Goal: Find specific page/section: Find specific page/section

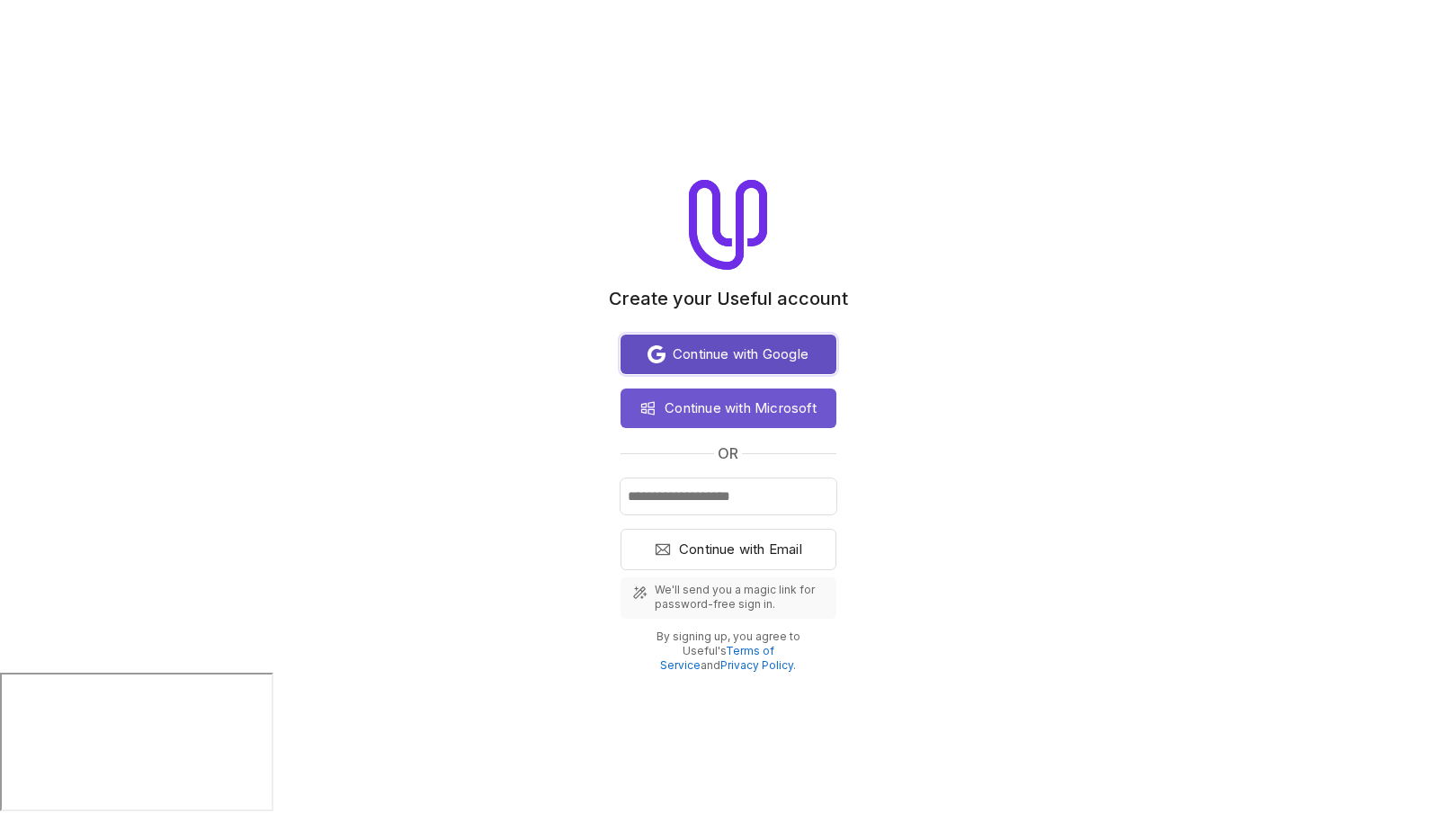
click at [723, 363] on span "Continue with Google" at bounding box center [740, 353] width 136 height 21
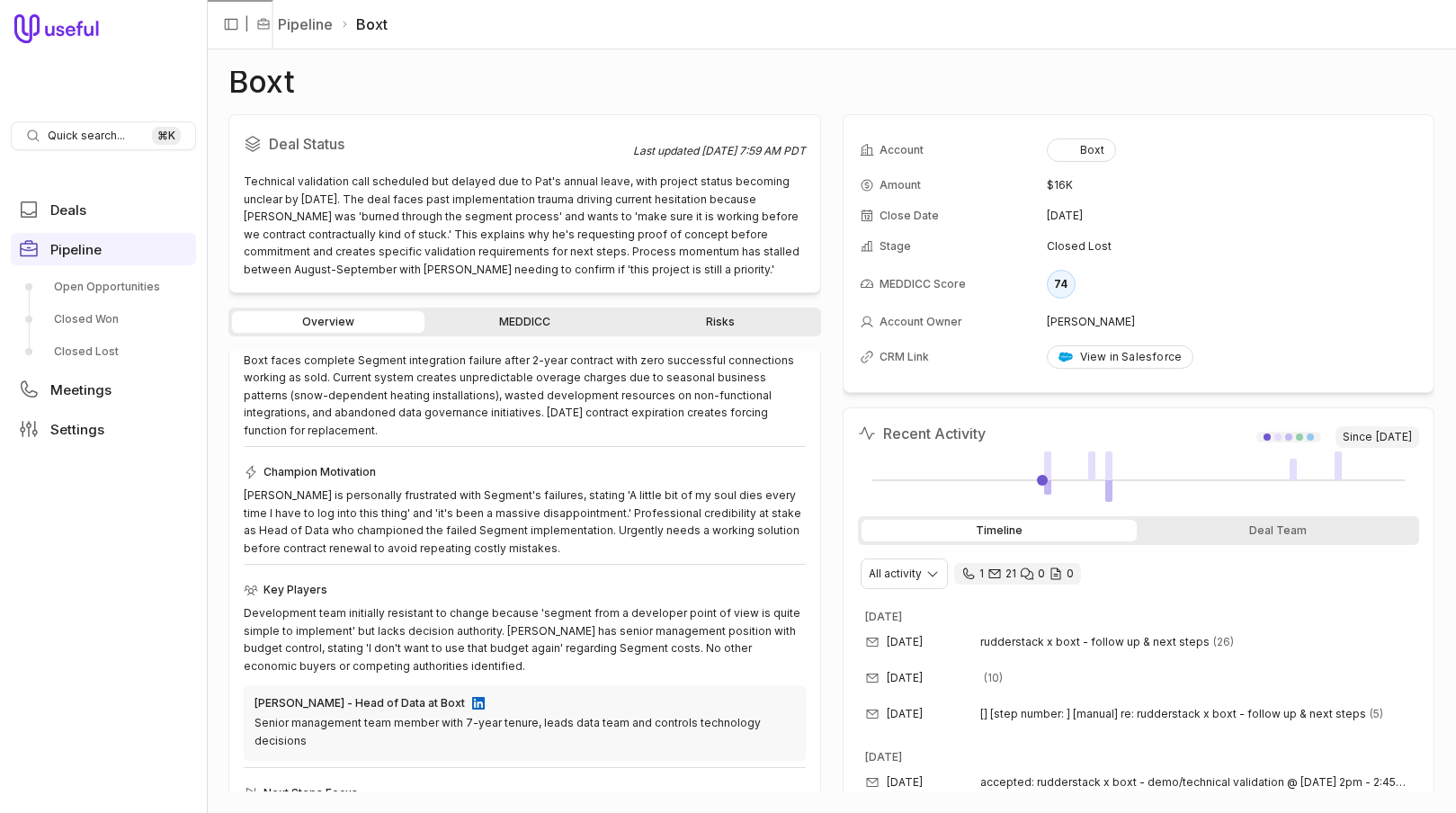
scroll to position [250, 0]
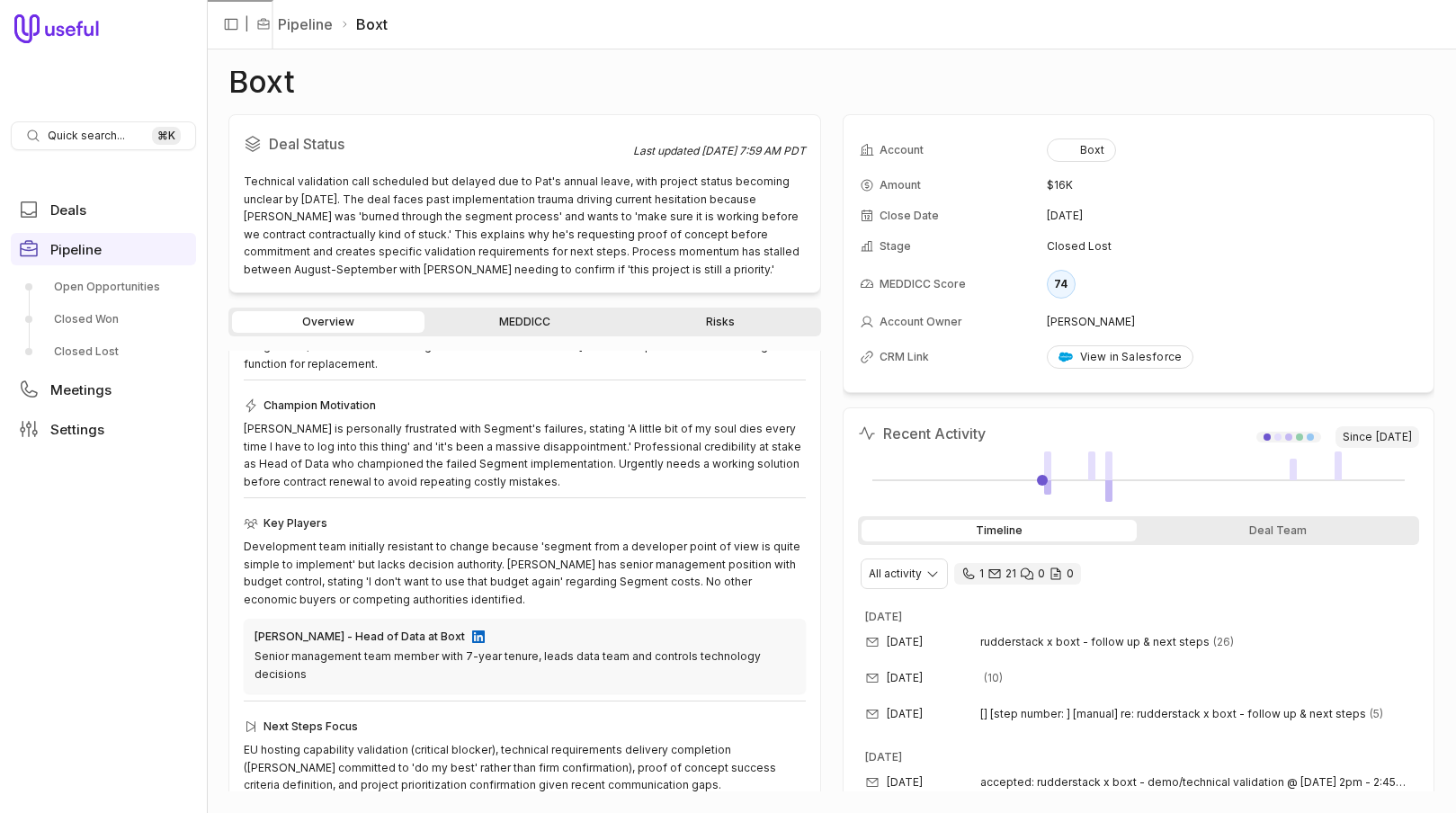
click at [712, 321] on link "Risks" at bounding box center [719, 321] width 192 height 21
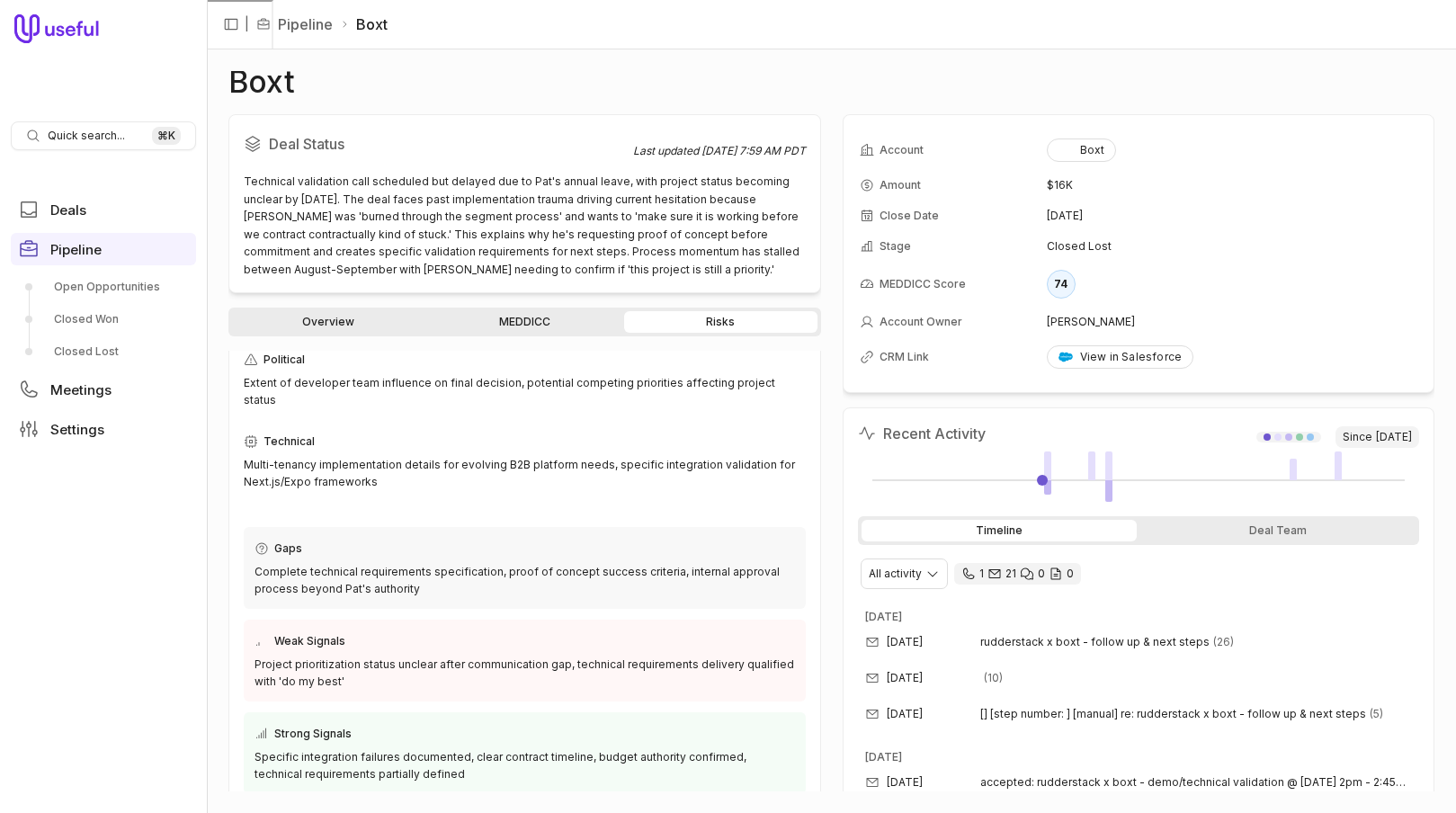
click at [362, 314] on link "Overview" at bounding box center [327, 321] width 192 height 21
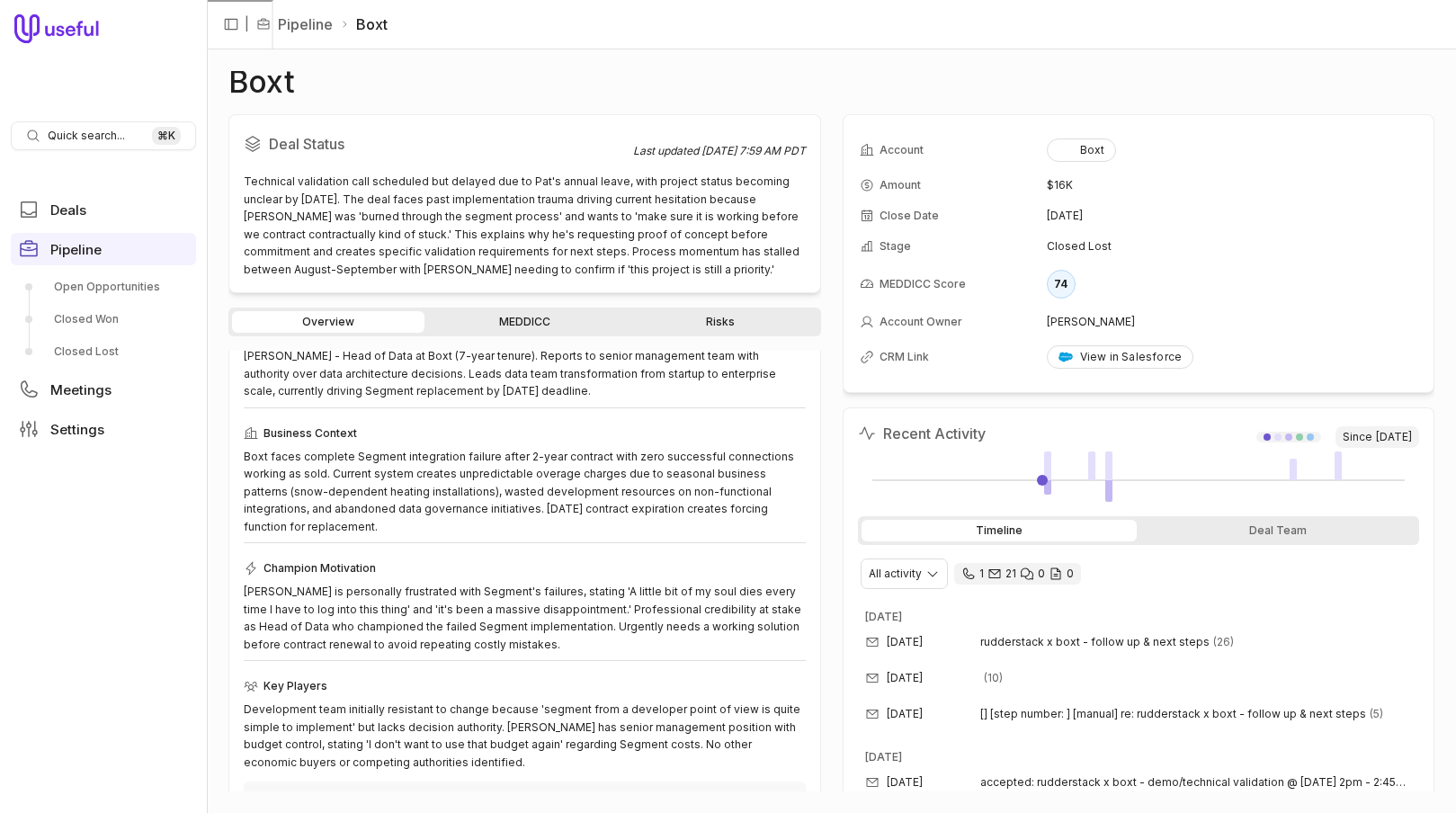
scroll to position [85, 0]
click at [725, 314] on link "Risks" at bounding box center [719, 321] width 192 height 21
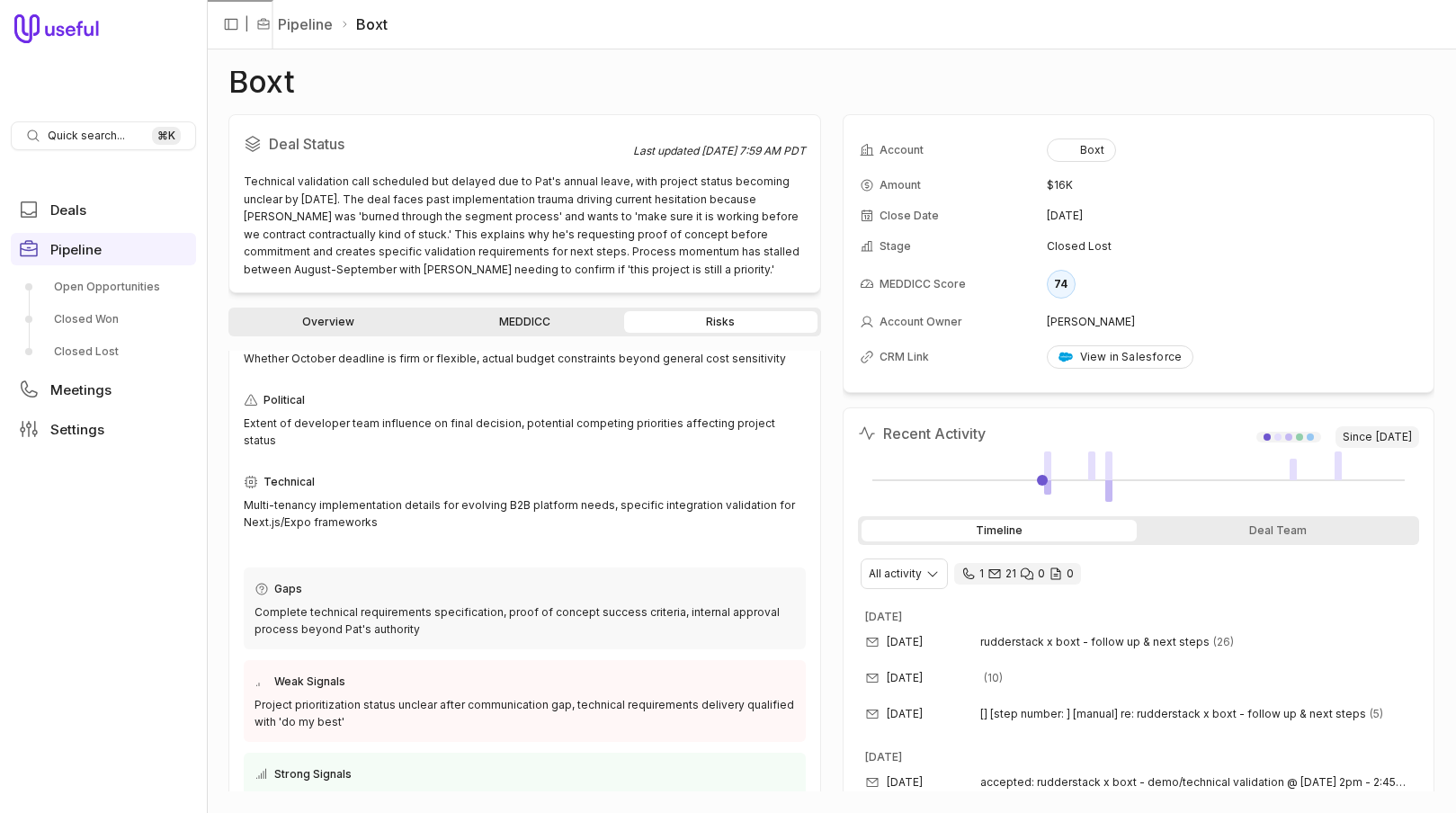
click at [421, 315] on link "Overview" at bounding box center [327, 321] width 192 height 21
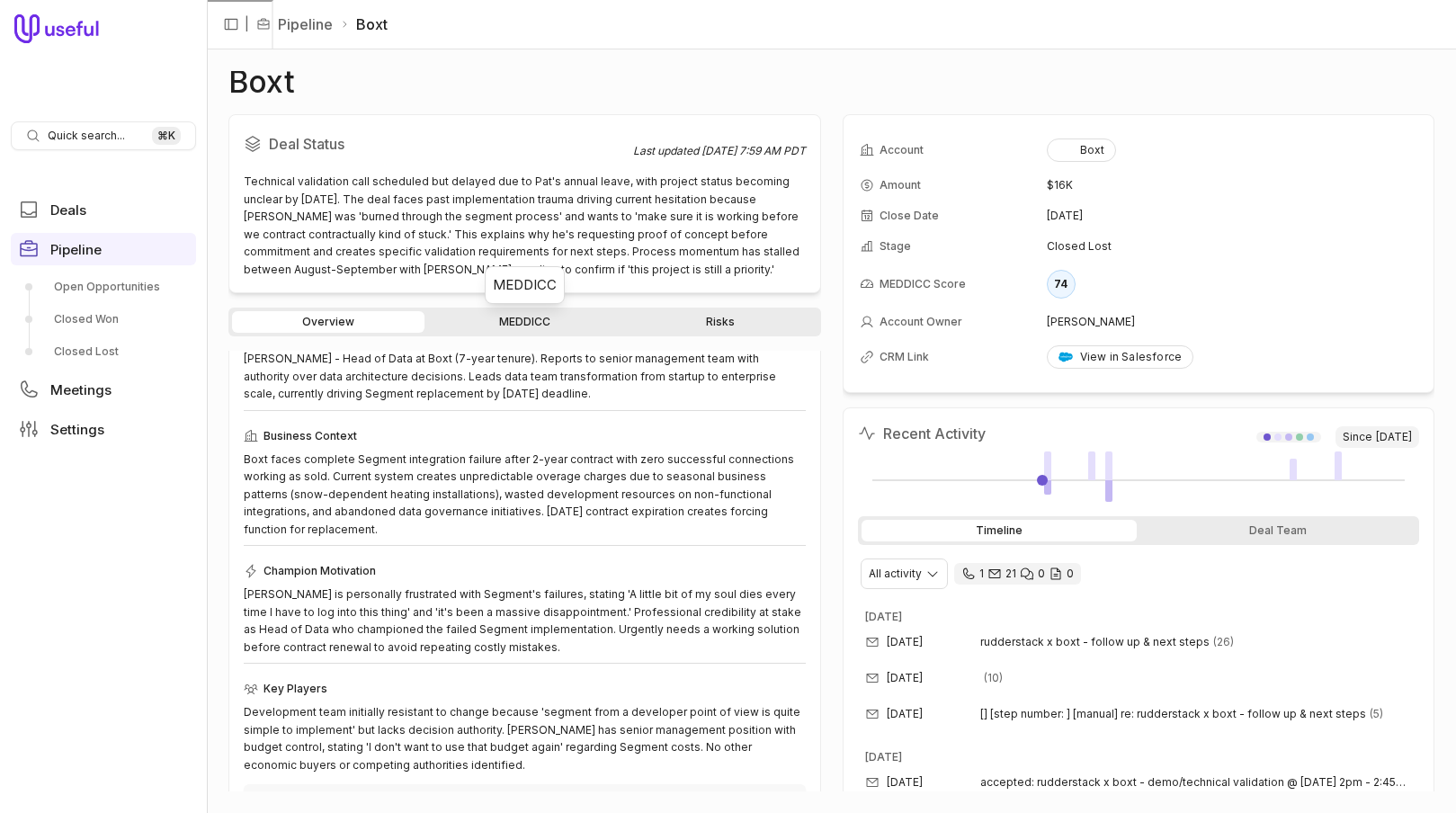
click at [502, 318] on link "MEDDICC" at bounding box center [523, 321] width 192 height 21
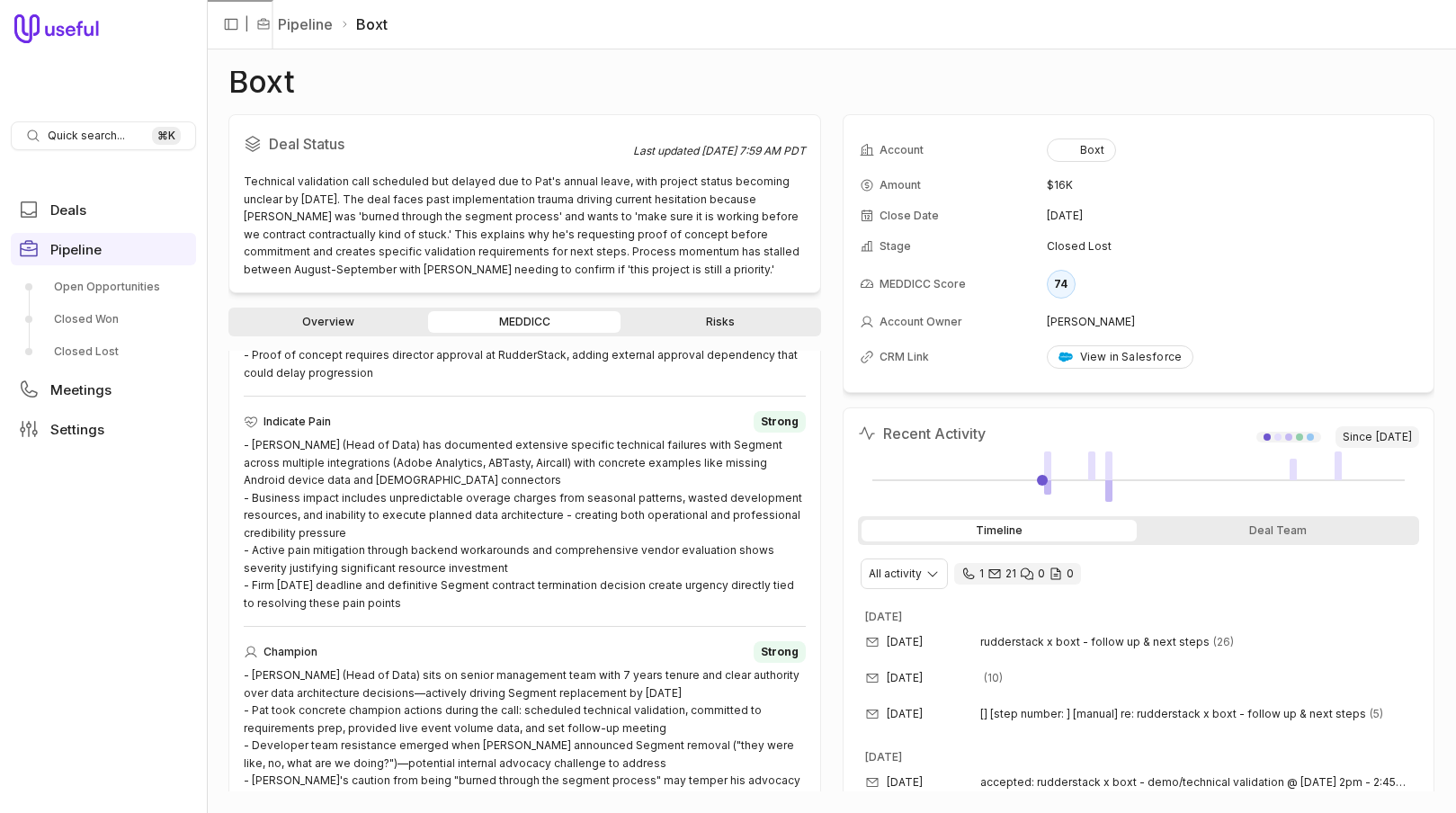
scroll to position [1163, 0]
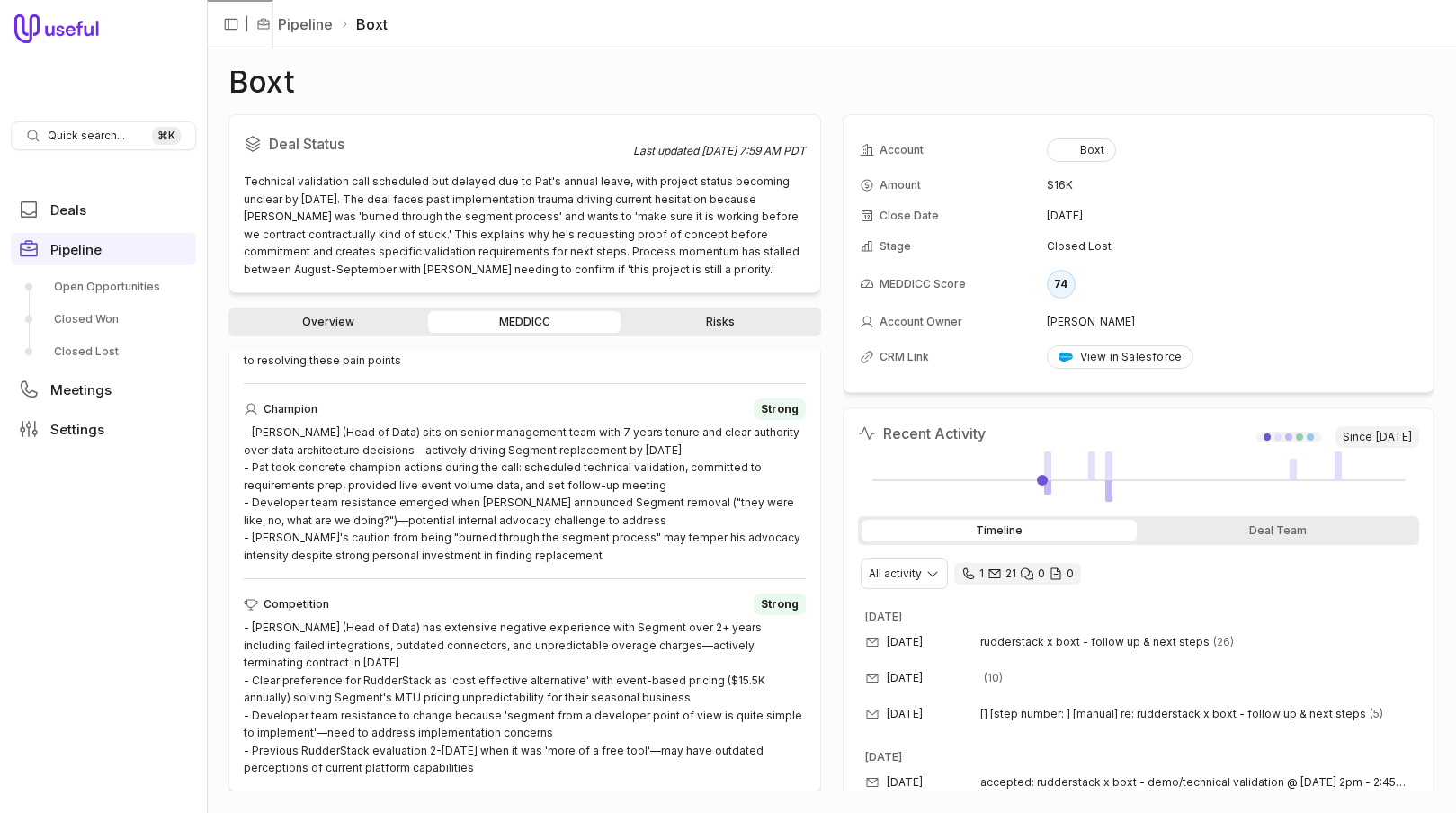
click at [327, 322] on link "Overview" at bounding box center [327, 321] width 192 height 21
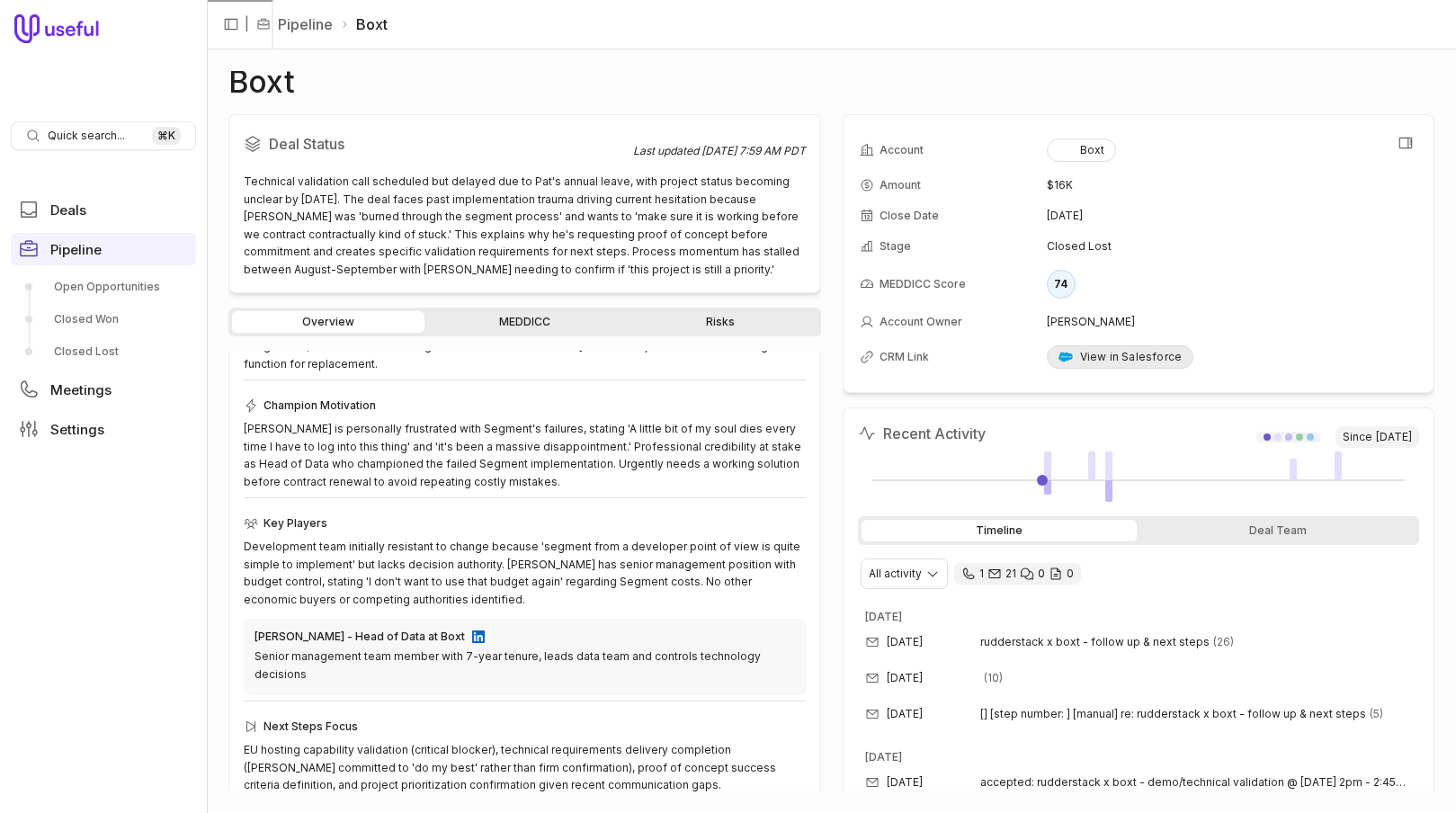
click at [1076, 359] on div "View in Salesforce" at bounding box center [1120, 357] width 124 height 15
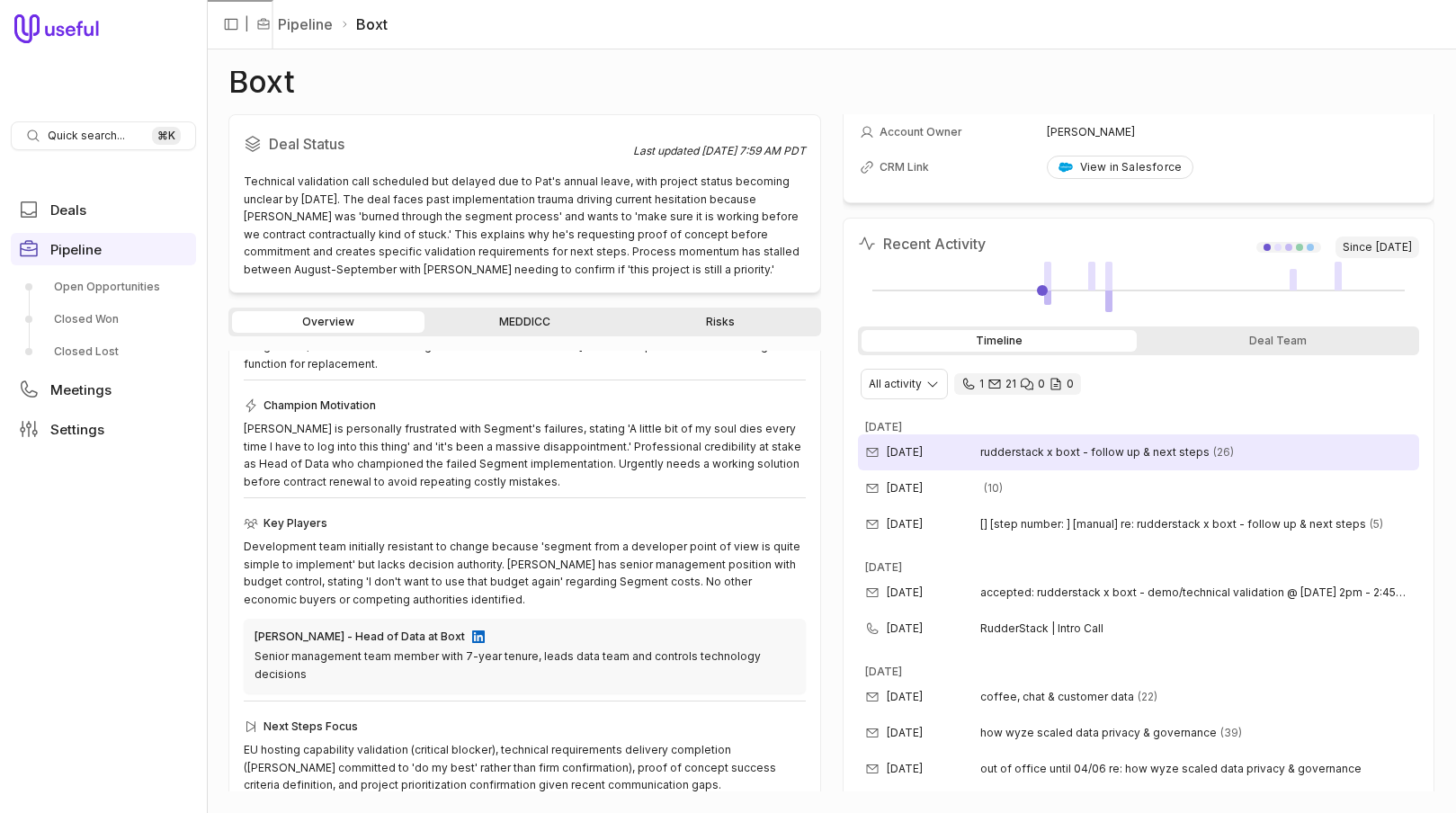
scroll to position [0, 0]
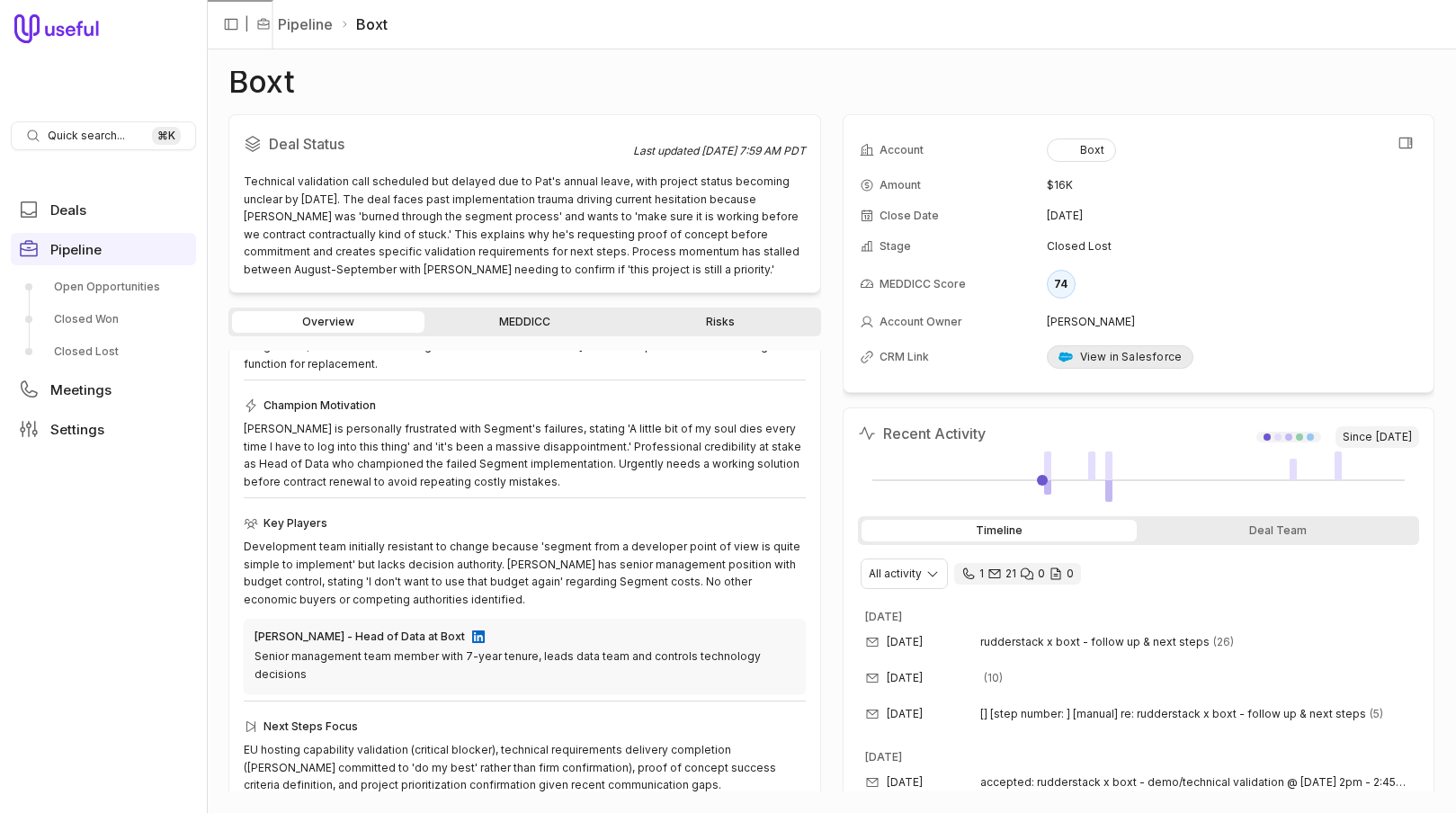
click at [1149, 364] on link "View in Salesforce" at bounding box center [1120, 356] width 147 height 23
